Goal: Transaction & Acquisition: Purchase product/service

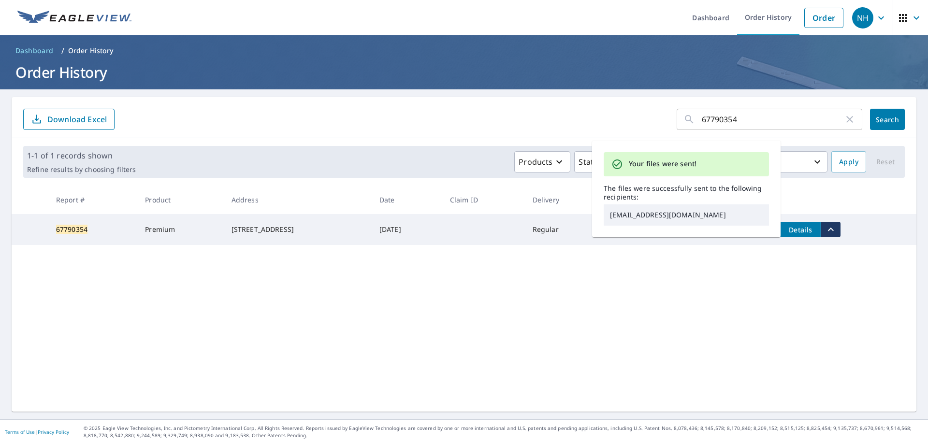
click at [809, 21] on link "Order" at bounding box center [823, 18] width 39 height 20
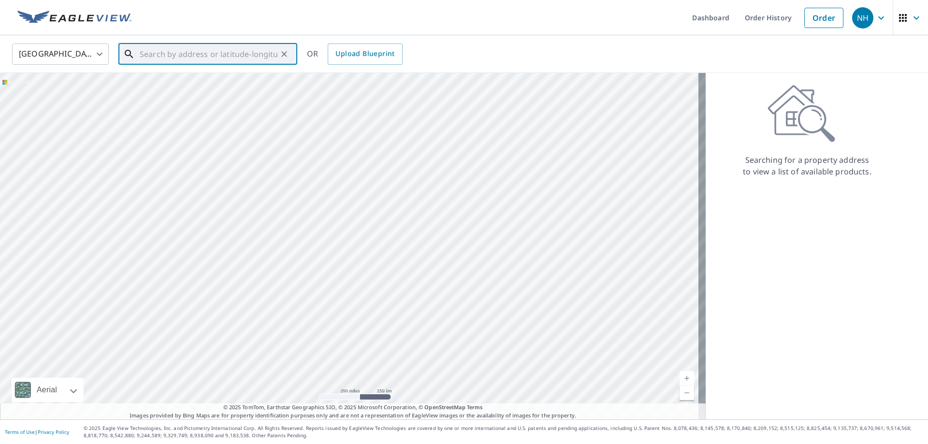
paste input "[STREET_ADDRESS]"
click at [208, 96] on p "Tacoma, WA 98422" at bounding box center [214, 93] width 152 height 10
type input "[STREET_ADDRESS]"
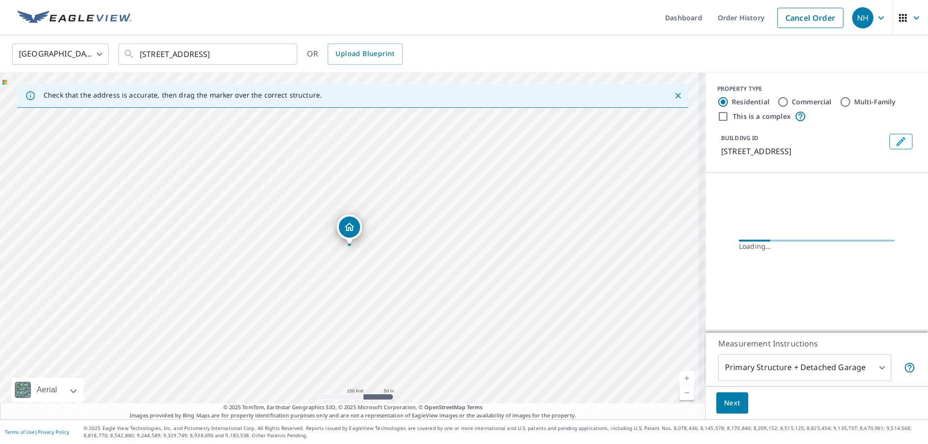
scroll to position [0, 0]
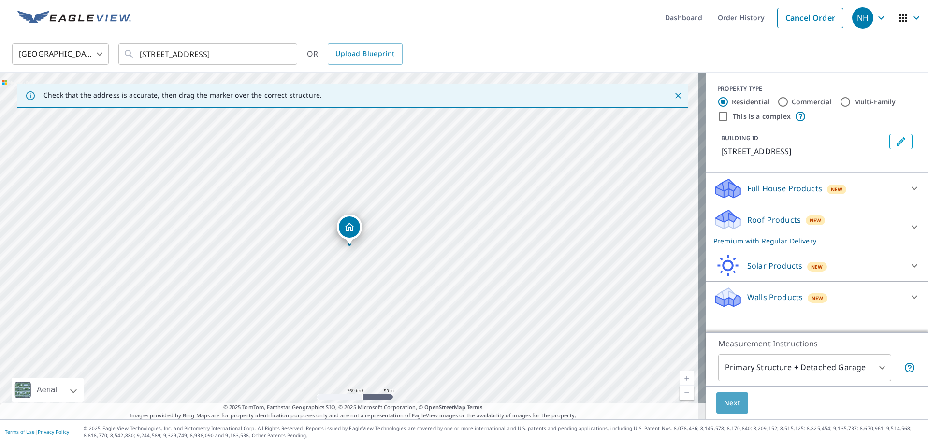
click at [724, 402] on span "Next" at bounding box center [732, 403] width 16 height 12
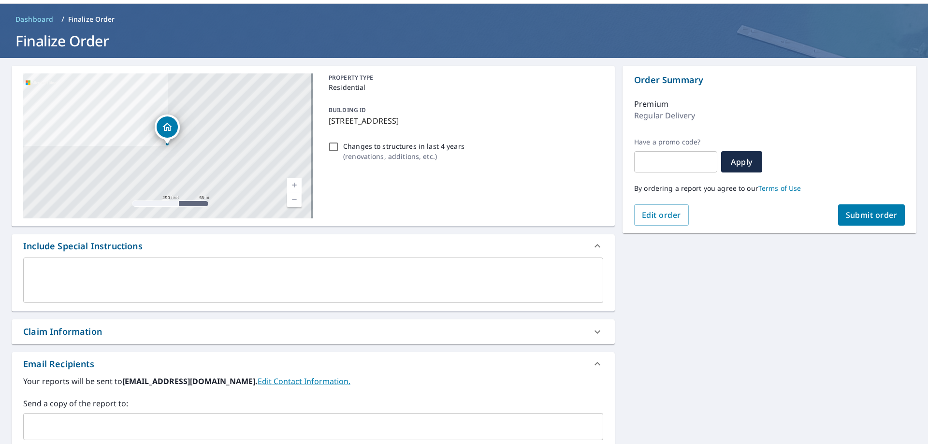
scroll to position [48, 0]
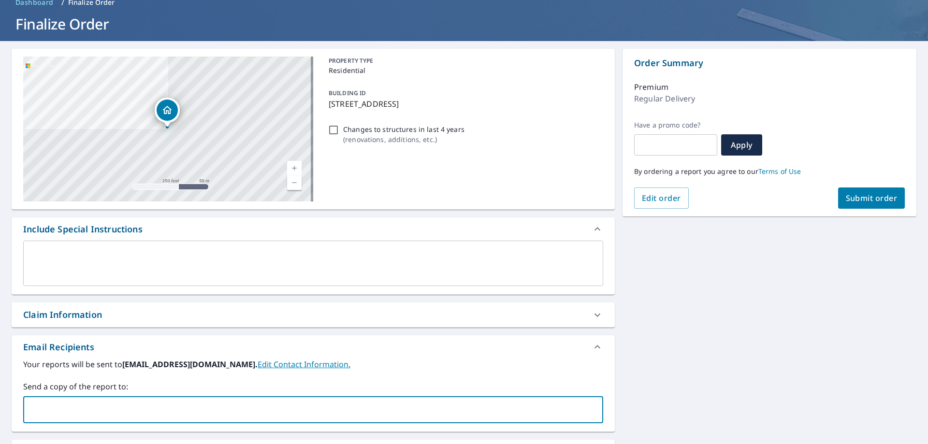
click at [92, 413] on input "text" at bounding box center [306, 410] width 557 height 18
type input "nickb@polarbearnw"
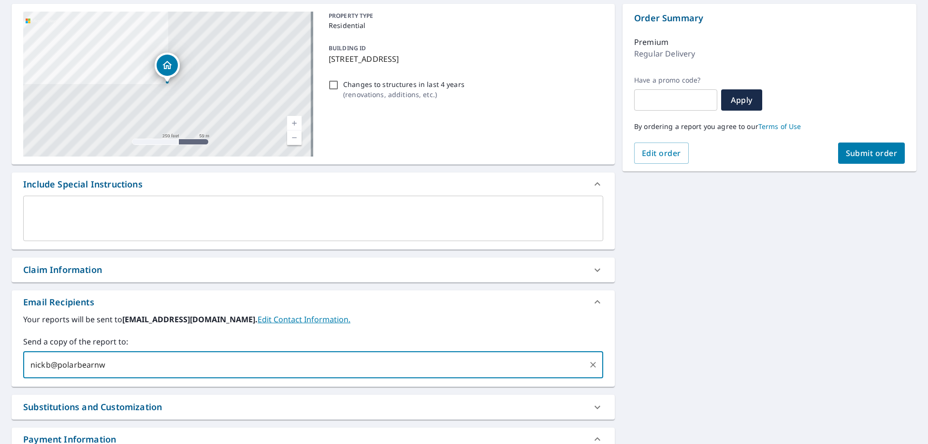
scroll to position [97, 0]
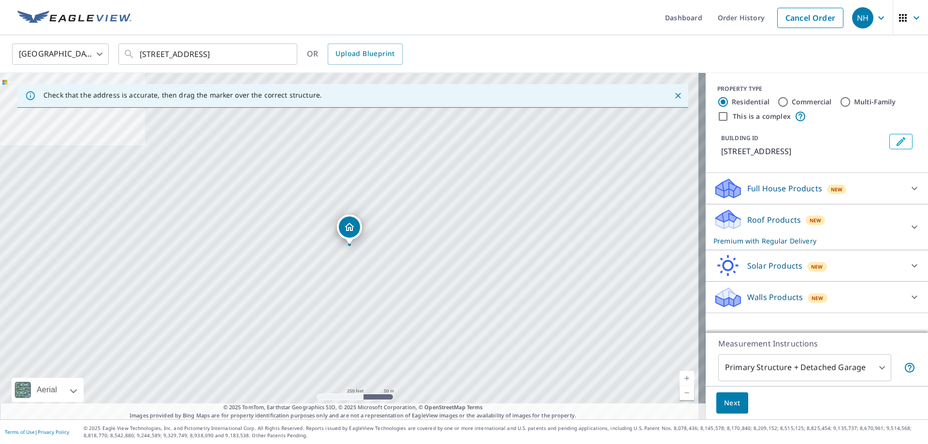
click at [872, 368] on body "NH NH Dashboard Order History Cancel Order NH [GEOGRAPHIC_DATA] US ​ [STREET_AD…" at bounding box center [464, 222] width 928 height 444
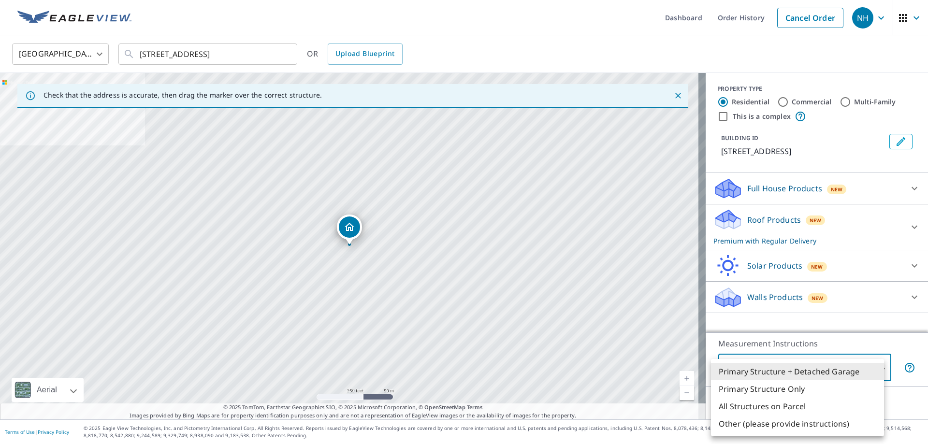
click at [851, 370] on li "Primary Structure + Detached Garage" at bounding box center [797, 371] width 173 height 17
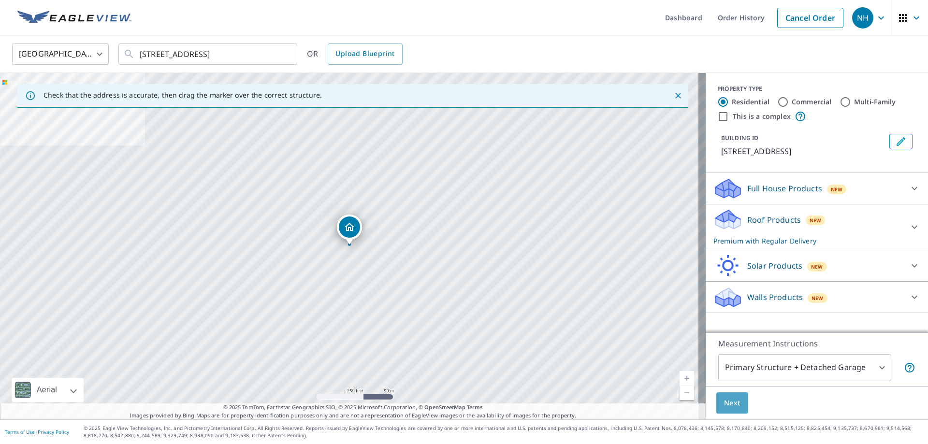
click at [724, 402] on span "Next" at bounding box center [732, 403] width 16 height 12
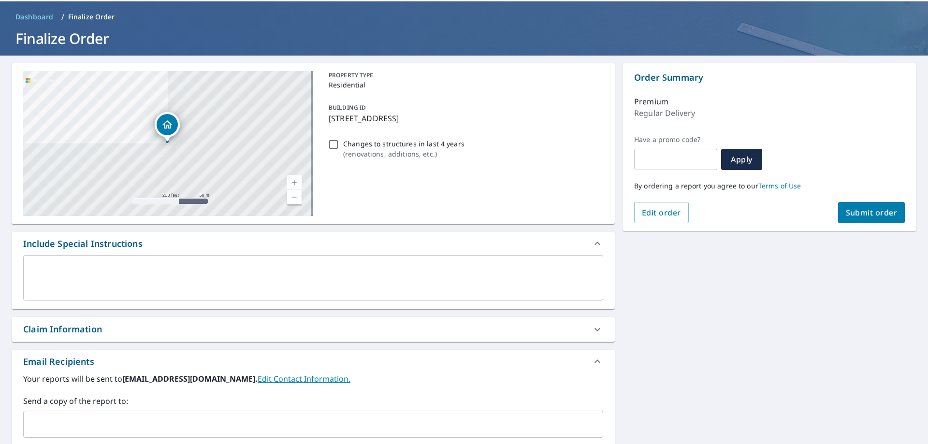
scroll to position [48, 0]
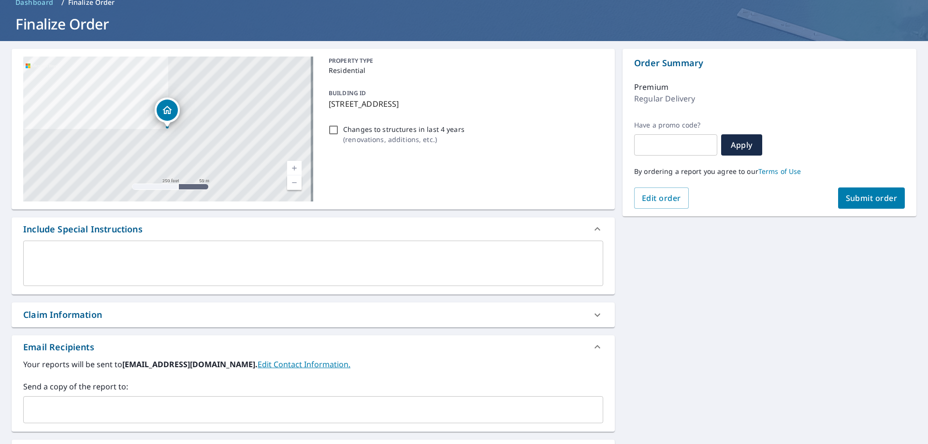
click at [661, 99] on p "Regular Delivery" at bounding box center [664, 99] width 61 height 12
click at [658, 195] on span "Edit order" at bounding box center [661, 198] width 39 height 11
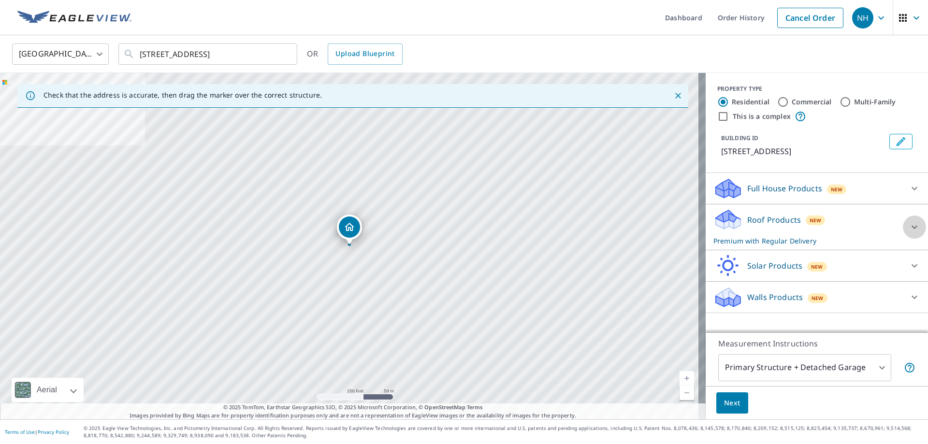
click at [908, 229] on icon at bounding box center [914, 227] width 12 height 12
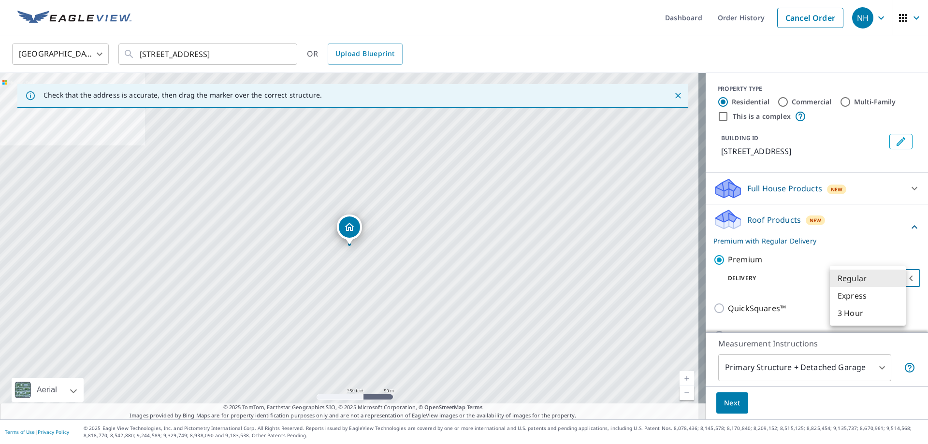
click at [899, 275] on body "NH NH Dashboard Order History Cancel Order NH [GEOGRAPHIC_DATA] US ​ [STREET_AD…" at bounding box center [464, 222] width 928 height 444
click at [862, 314] on li "3 Hour" at bounding box center [868, 312] width 76 height 17
type input "7"
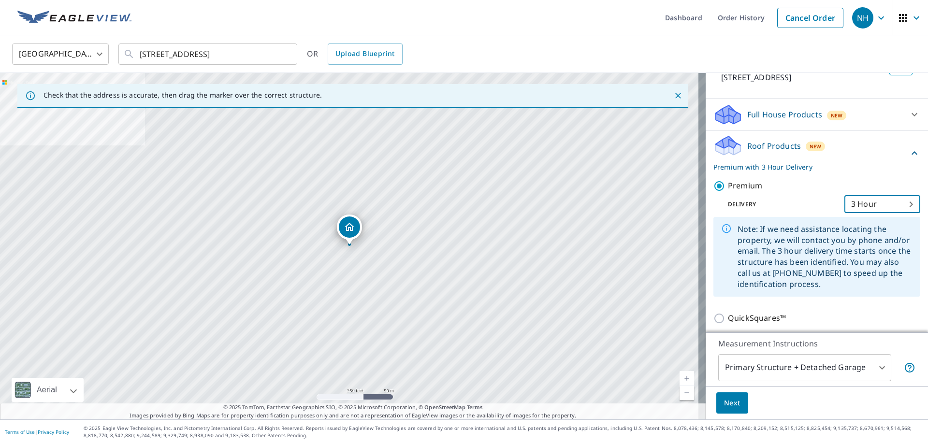
scroll to position [97, 0]
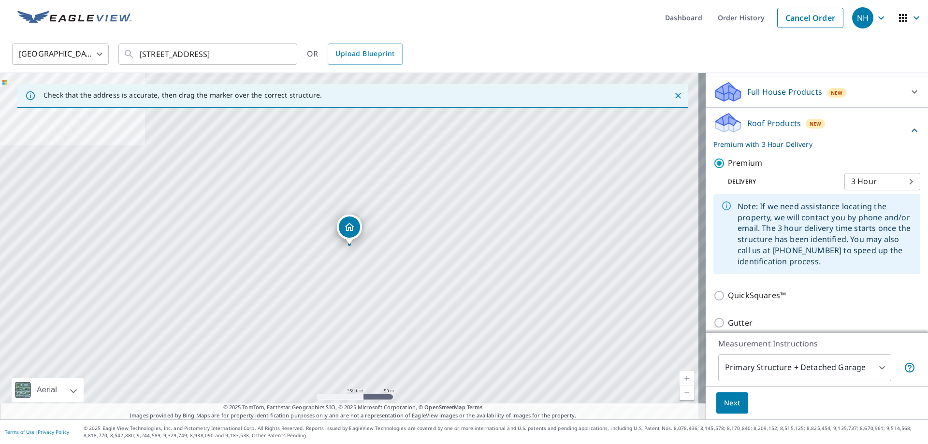
drag, startPoint x: 724, startPoint y: 400, endPoint x: 778, endPoint y: 392, distance: 54.6
click at [752, 393] on div "Next" at bounding box center [816, 403] width 222 height 34
click at [734, 402] on button "Next" at bounding box center [732, 403] width 32 height 22
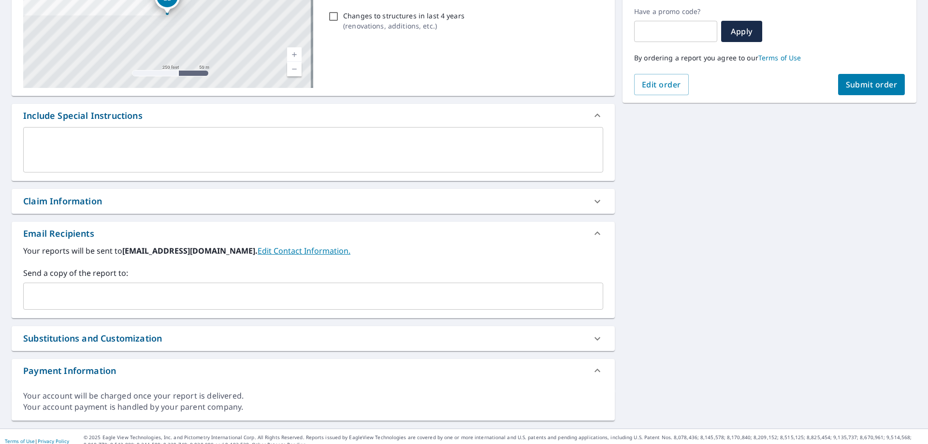
scroll to position [171, 0]
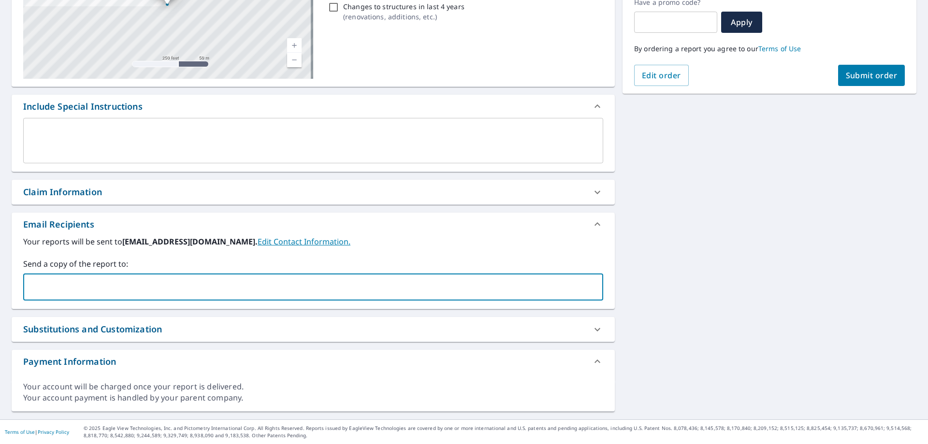
click at [134, 283] on input "text" at bounding box center [306, 287] width 557 height 18
type input "[EMAIL_ADDRESS][DOMAIN_NAME]"
click at [846, 77] on span "Submit order" at bounding box center [872, 75] width 52 height 11
checkbox input "true"
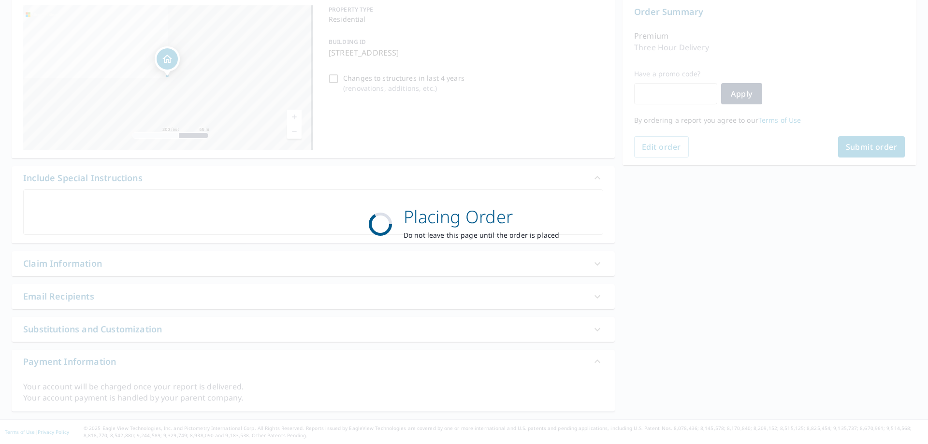
click at [845, 77] on div "Placing Order Do not leave this page until the order is placed" at bounding box center [464, 222] width 928 height 444
